Goal: Browse casually

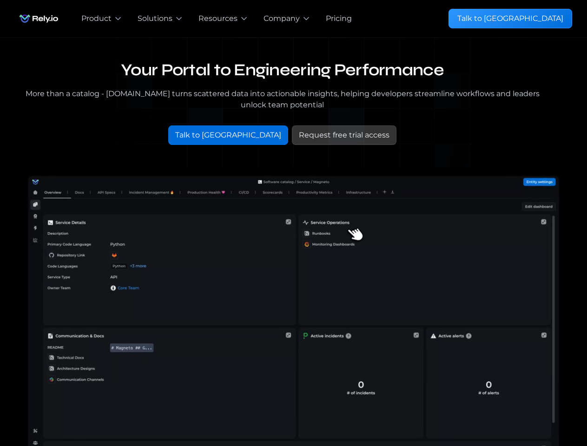
click at [323, 19] on div "Pricing" at bounding box center [344, 18] width 52 height 37
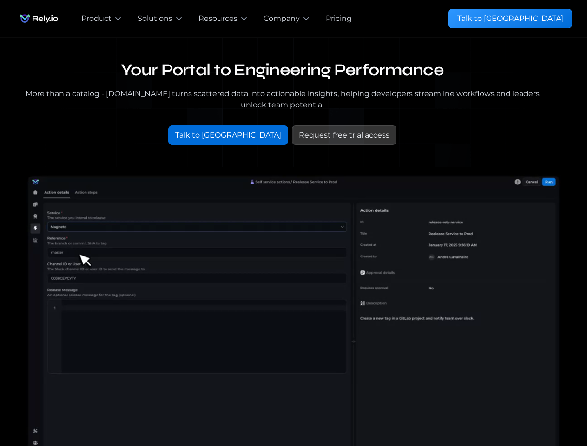
click at [102, 19] on div "Product" at bounding box center [96, 18] width 30 height 11
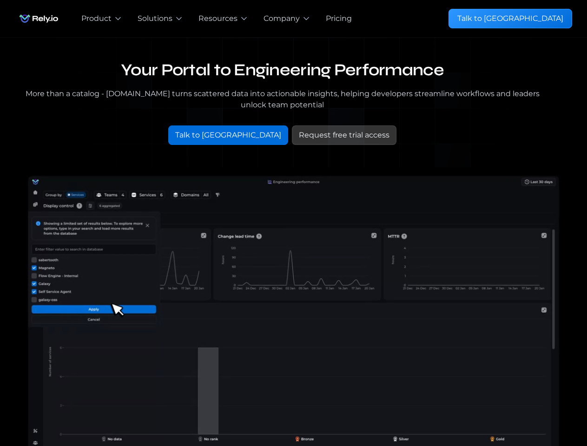
click at [160, 19] on div "Solutions" at bounding box center [155, 18] width 35 height 11
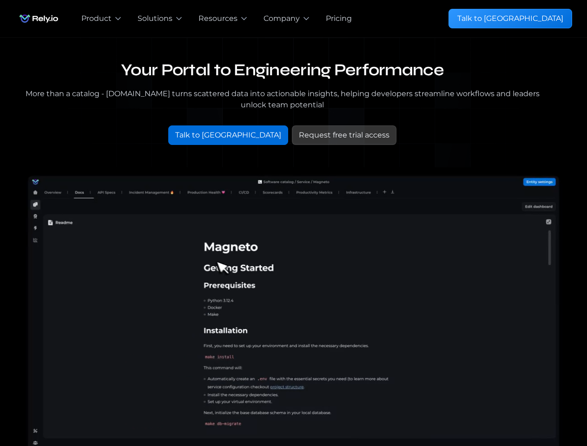
click at [224, 19] on div "Resources" at bounding box center [218, 18] width 39 height 11
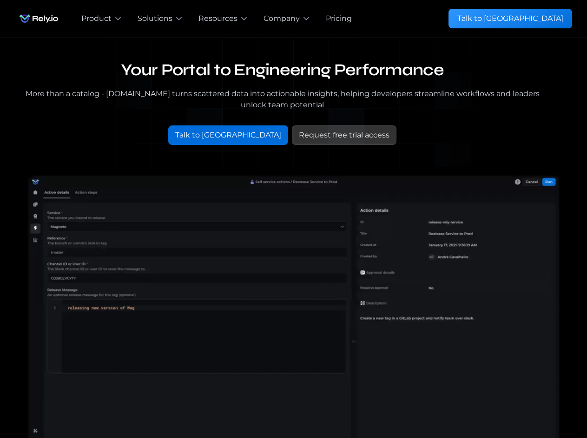
click at [286, 19] on div "Company" at bounding box center [282, 18] width 36 height 11
